Goal: Transaction & Acquisition: Purchase product/service

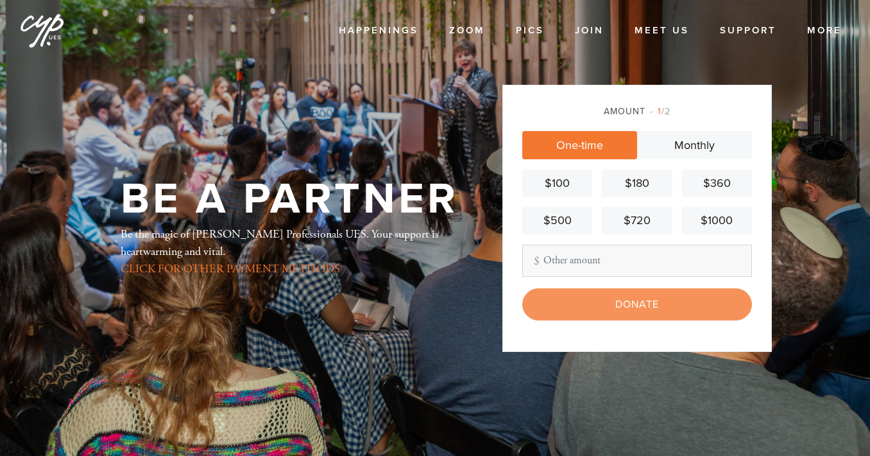
click at [551, 174] on link "$100" at bounding box center [558, 183] width 70 height 28
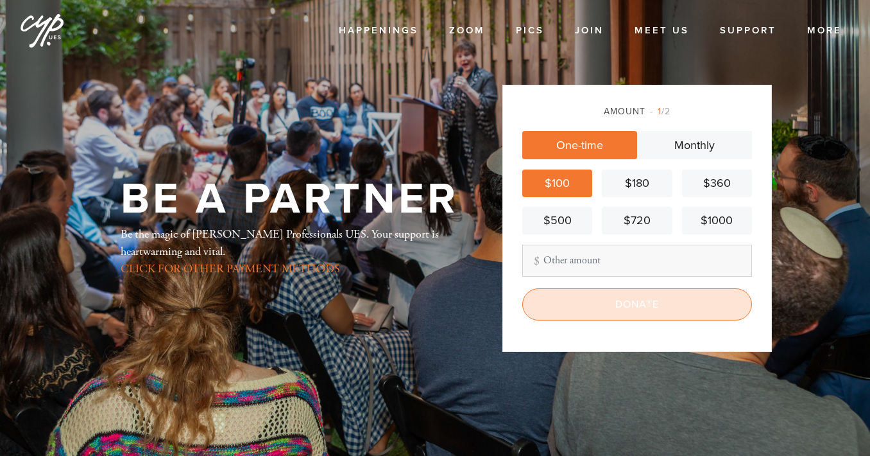
click at [586, 302] on input "Donate" at bounding box center [638, 304] width 230 height 32
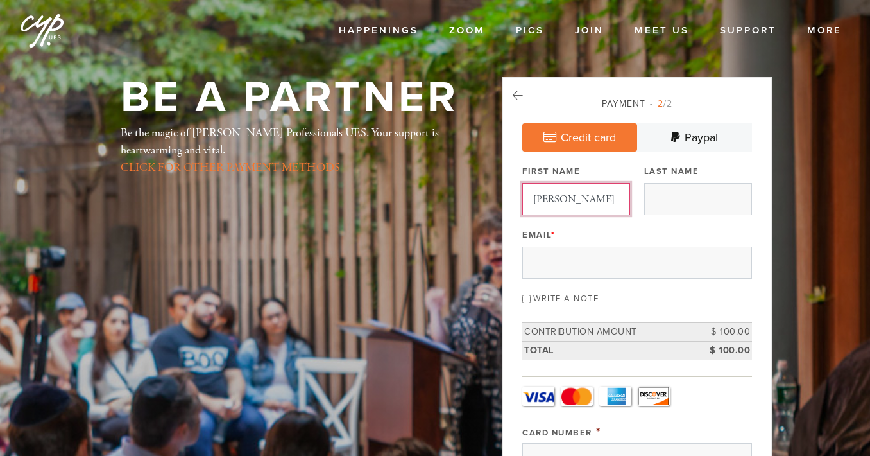
type input "[PERSON_NAME]"
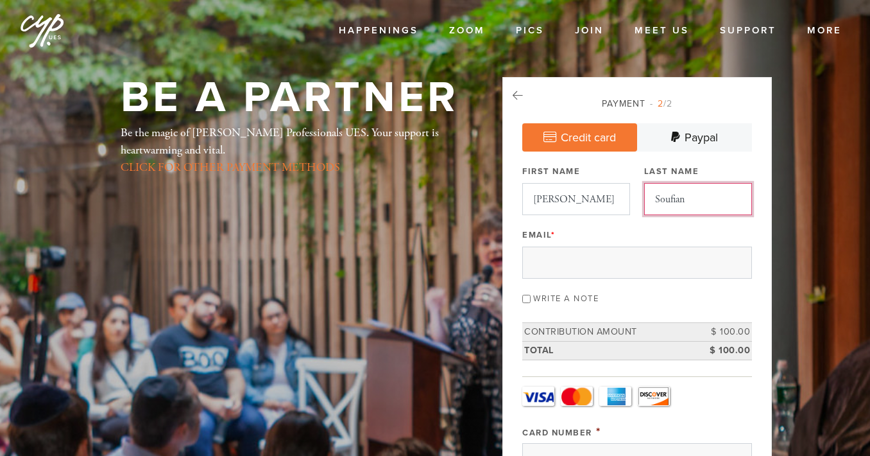
type input "Soufian"
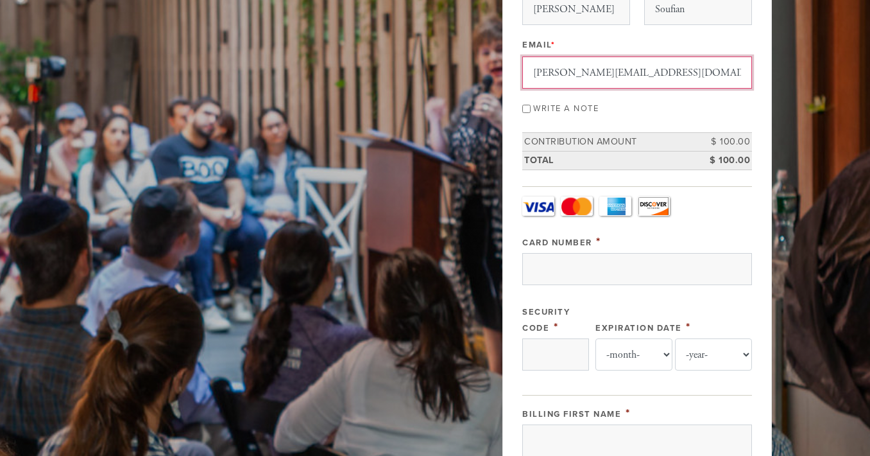
scroll to position [206, 0]
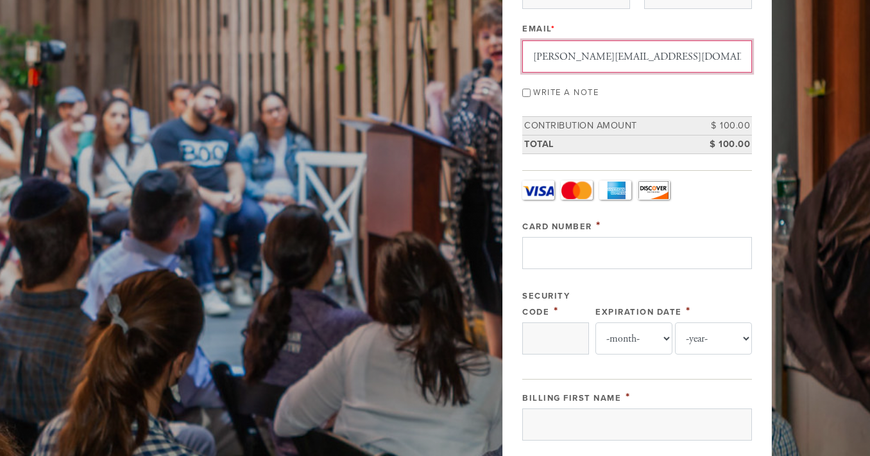
type input "[PERSON_NAME][EMAIL_ADDRESS][DOMAIN_NAME]"
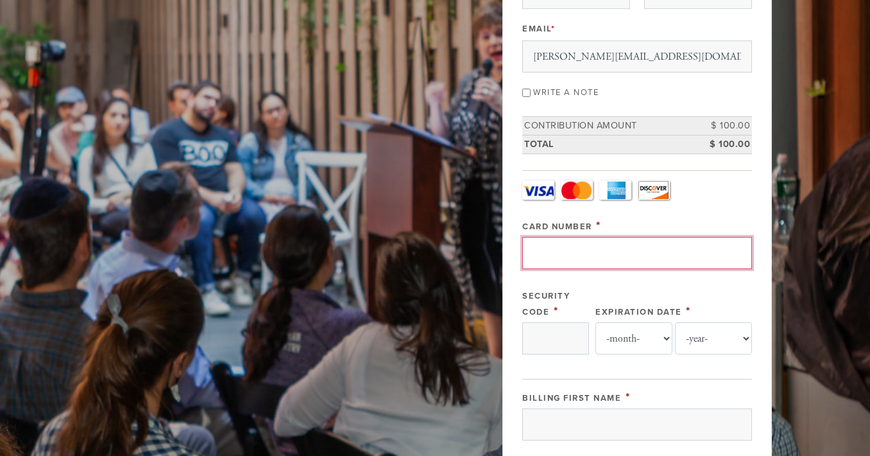
click at [579, 256] on input "Card Number" at bounding box center [638, 253] width 230 height 32
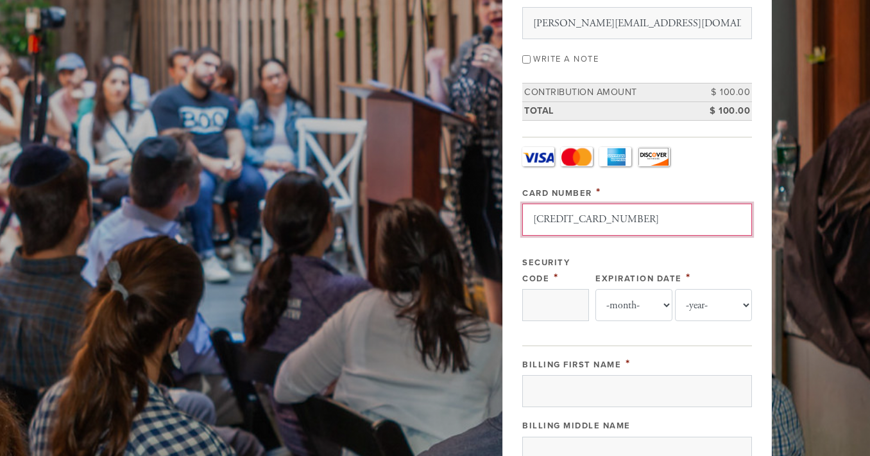
scroll to position [240, 0]
type input "4211566110785562"
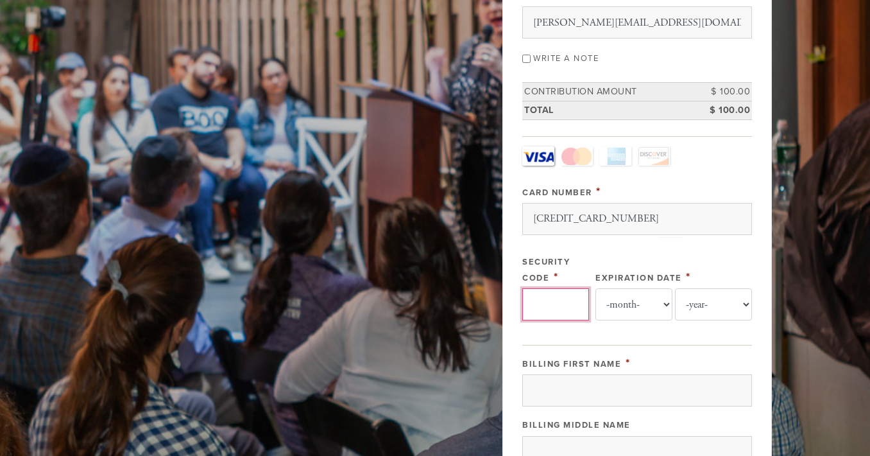
click at [583, 302] on input "Security Code" at bounding box center [556, 304] width 67 height 32
type input "620"
select select "8"
select select "2028"
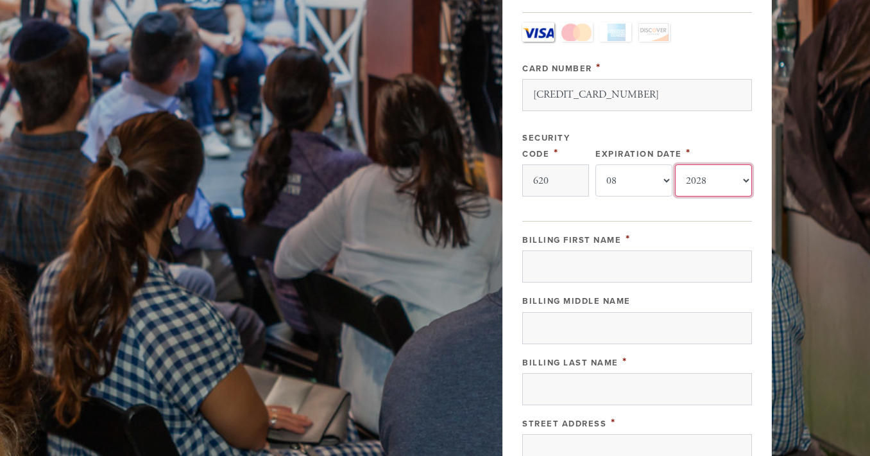
scroll to position [372, 0]
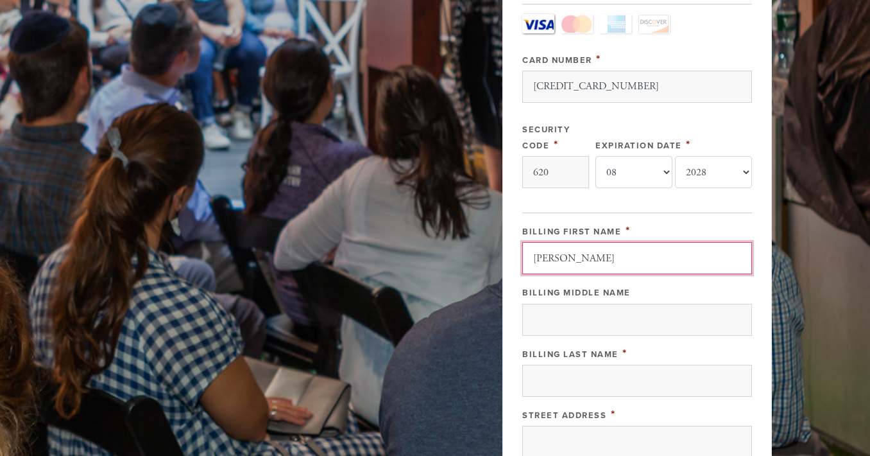
type input "Michelle"
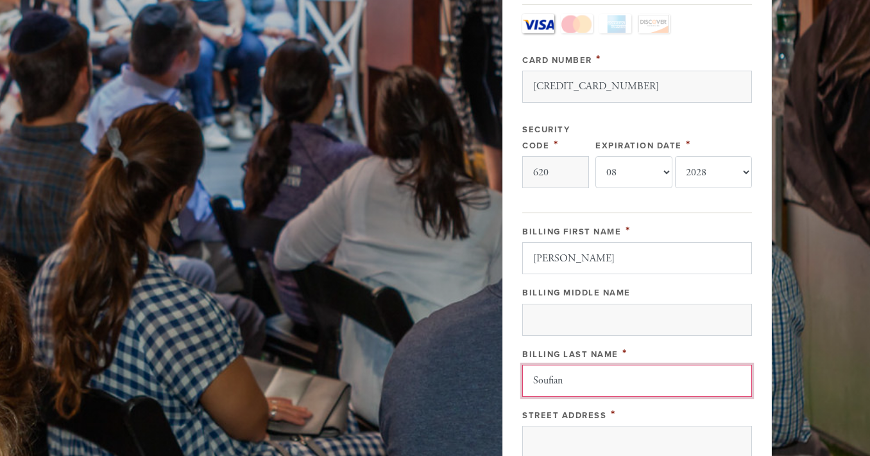
type input "Soufian"
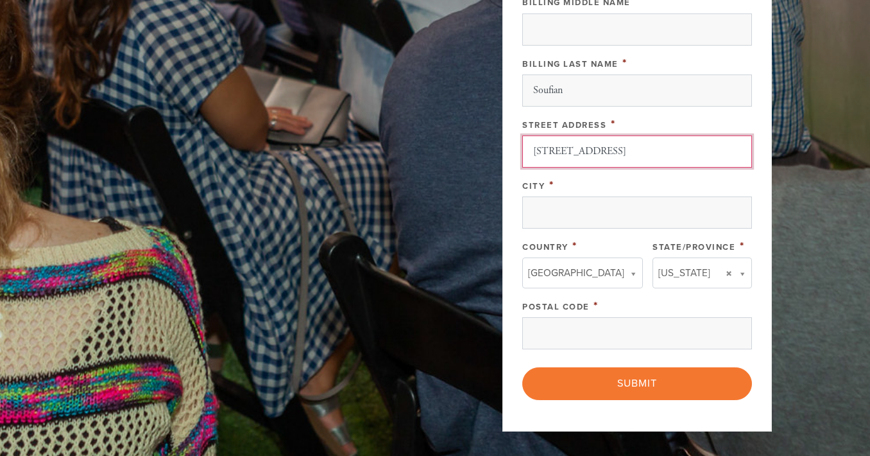
scroll to position [663, 0]
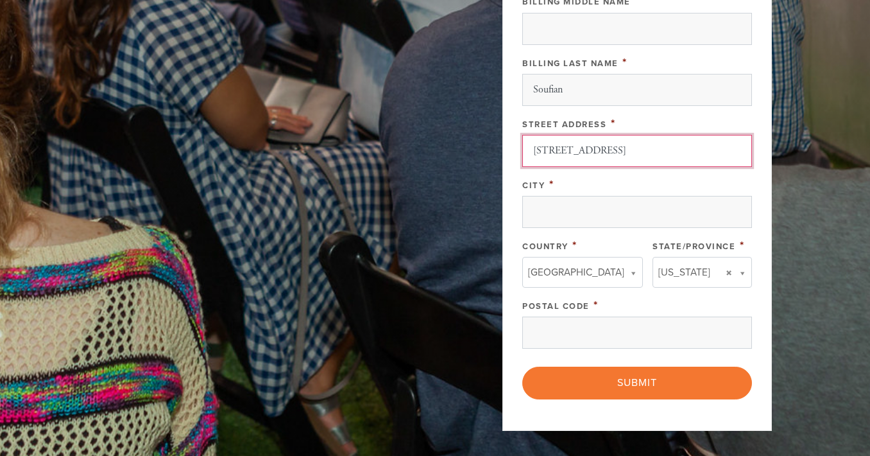
type input "14 Pine Dr"
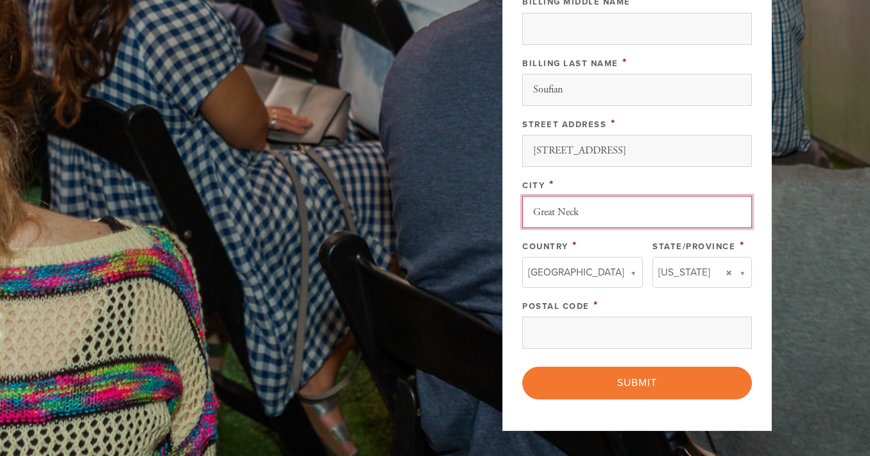
type input "Great Neck"
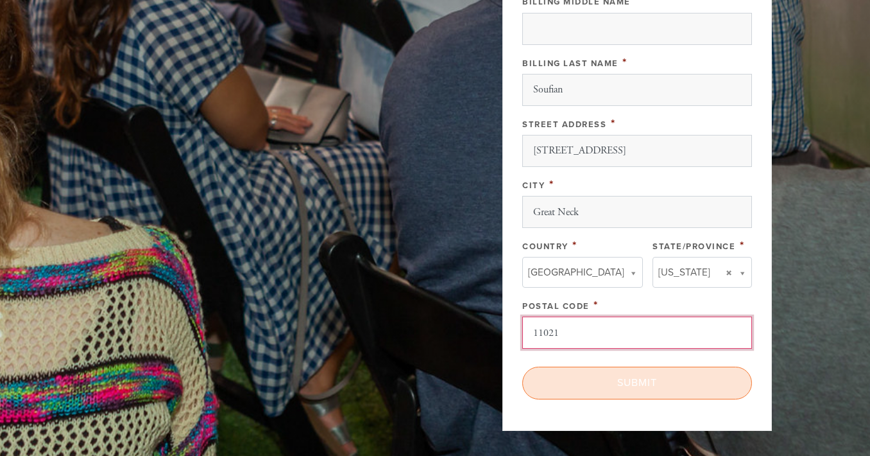
type input "11021"
click at [666, 376] on input "Submit" at bounding box center [638, 383] width 230 height 32
